Goal: Transaction & Acquisition: Purchase product/service

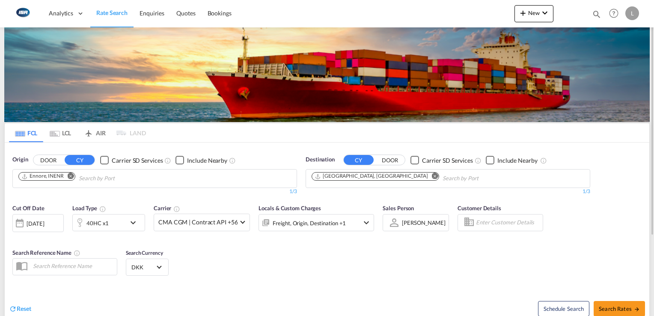
click at [71, 174] on md-icon "Remove" at bounding box center [71, 176] width 6 height 6
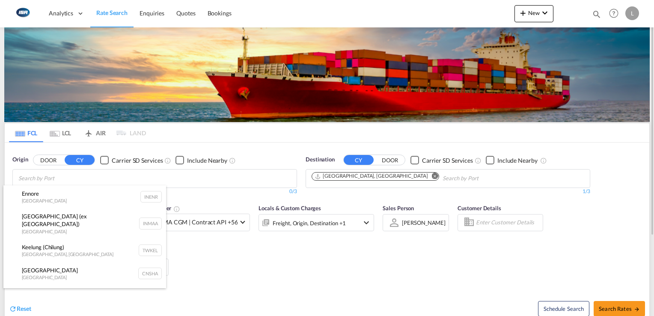
drag, startPoint x: 71, startPoint y: 180, endPoint x: 70, endPoint y: 175, distance: 5.7
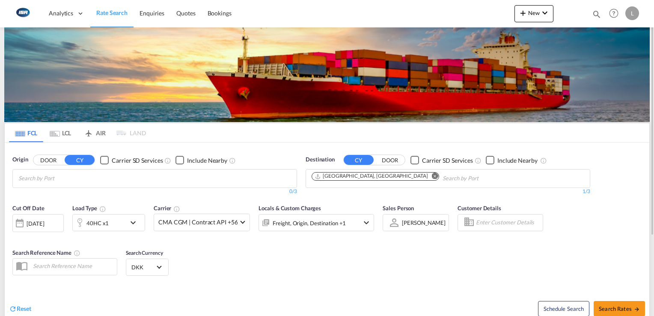
click at [70, 175] on body "Analytics Dashboard Rate Search Enquiries Quotes Bookings" at bounding box center [327, 158] width 654 height 316
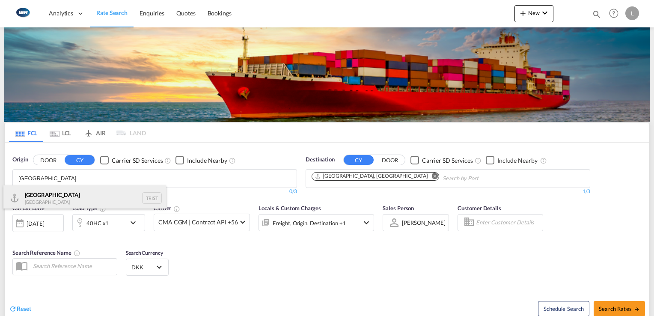
type input "[GEOGRAPHIC_DATA]"
click at [48, 193] on div "[GEOGRAPHIC_DATA] [GEOGRAPHIC_DATA] TRIST" at bounding box center [84, 198] width 163 height 26
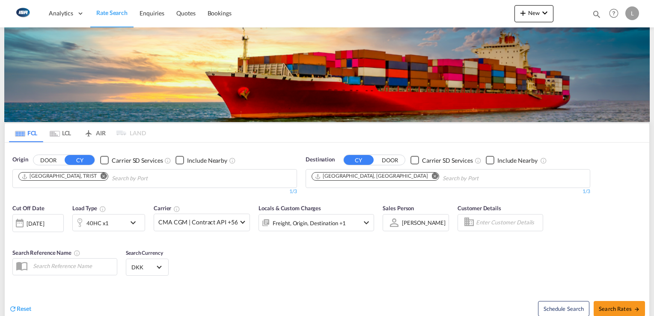
click at [432, 177] on md-icon "Remove" at bounding box center [435, 176] width 6 height 6
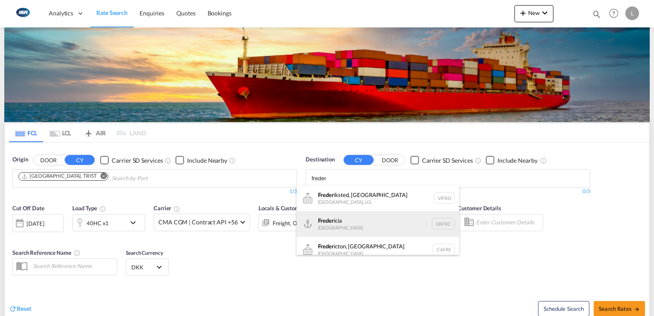
type input "freder"
click at [338, 221] on div "Freder icia [GEOGRAPHIC_DATA] DKFRC" at bounding box center [377, 224] width 163 height 26
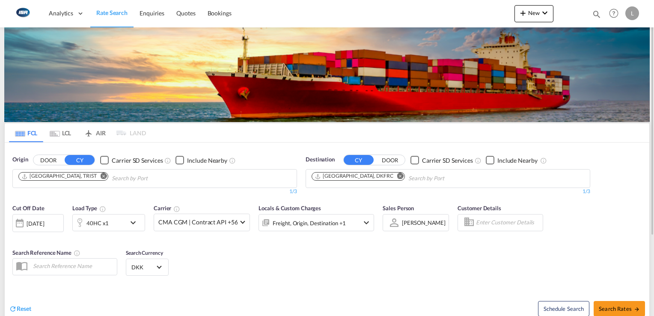
click at [134, 221] on md-icon "icon-chevron-down" at bounding box center [135, 222] width 15 height 10
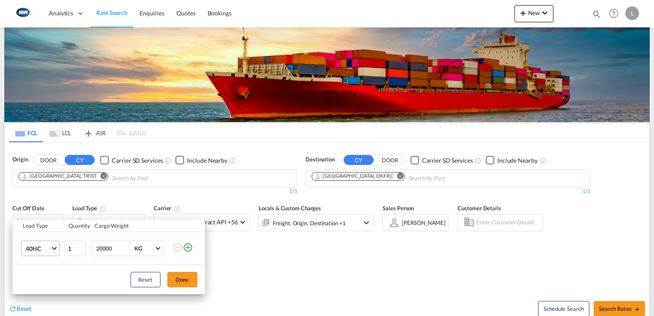
click at [52, 248] on md-select-value "40HC" at bounding box center [42, 248] width 34 height 15
click at [44, 207] on md-option "20GP" at bounding box center [47, 207] width 58 height 21
click at [180, 280] on button "Done" at bounding box center [182, 279] width 30 height 15
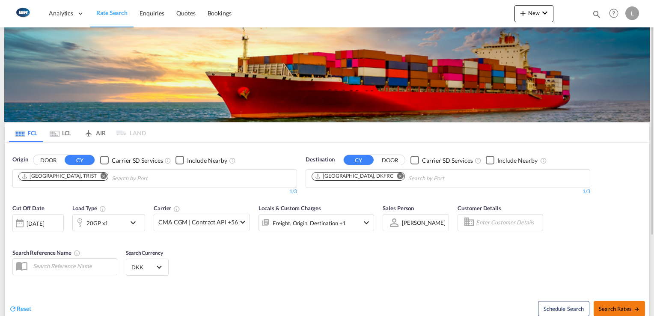
click at [614, 307] on span "Search Rates" at bounding box center [618, 308] width 41 height 7
type input "TRIST to DKFRC / [DATE]"
